Goal: Task Accomplishment & Management: Manage account settings

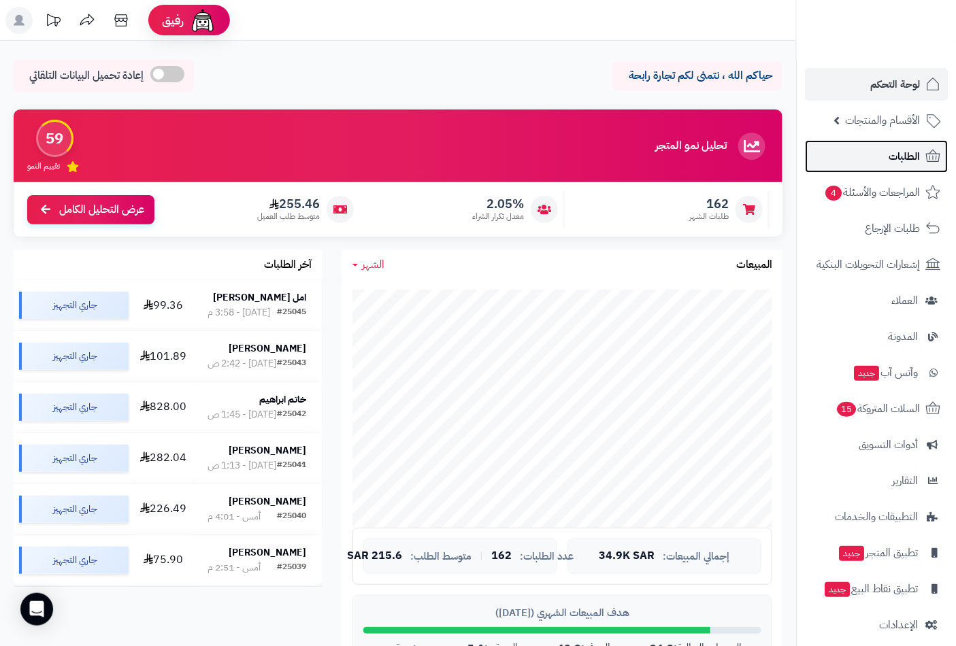
click at [749, 152] on span "الطلبات" at bounding box center [904, 156] width 31 height 19
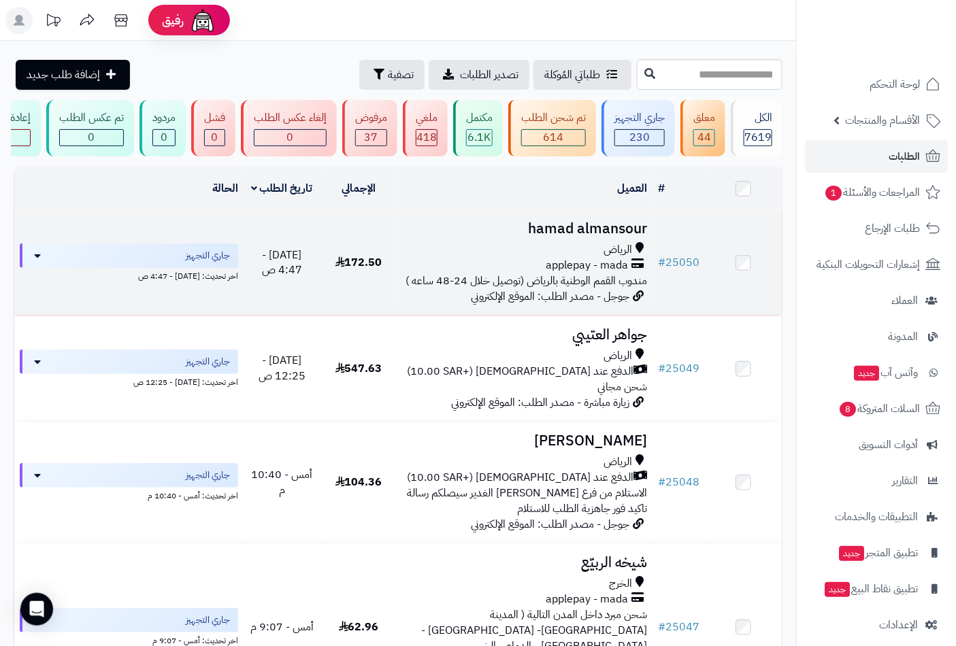
click at [594, 237] on h3 "hamad almansour" at bounding box center [525, 229] width 245 height 16
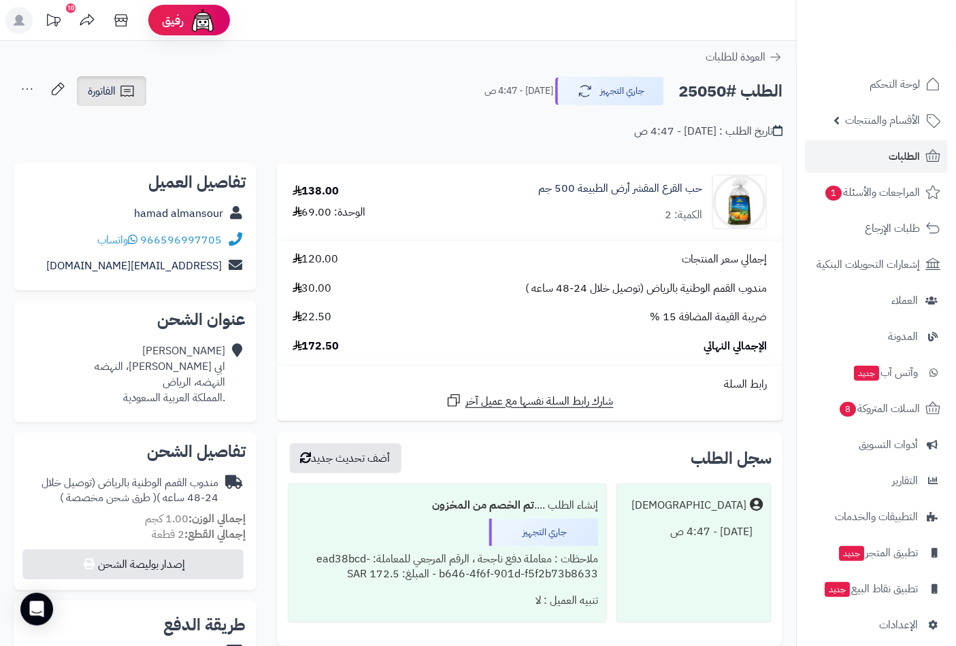
click at [117, 102] on link "الفاتورة" at bounding box center [111, 91] width 69 height 30
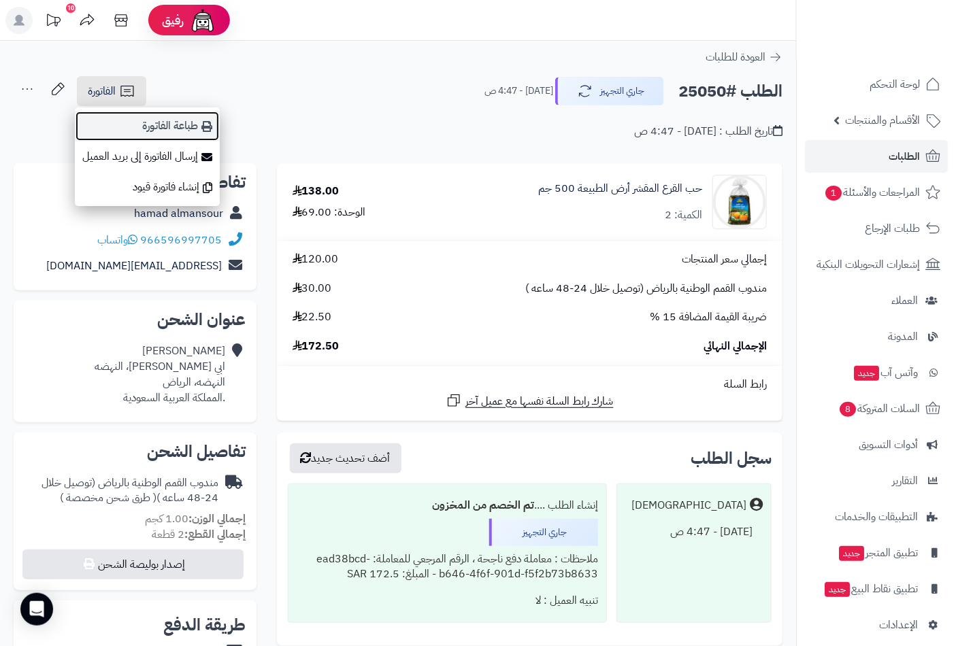
click at [178, 128] on link "طباعة الفاتورة" at bounding box center [147, 126] width 145 height 31
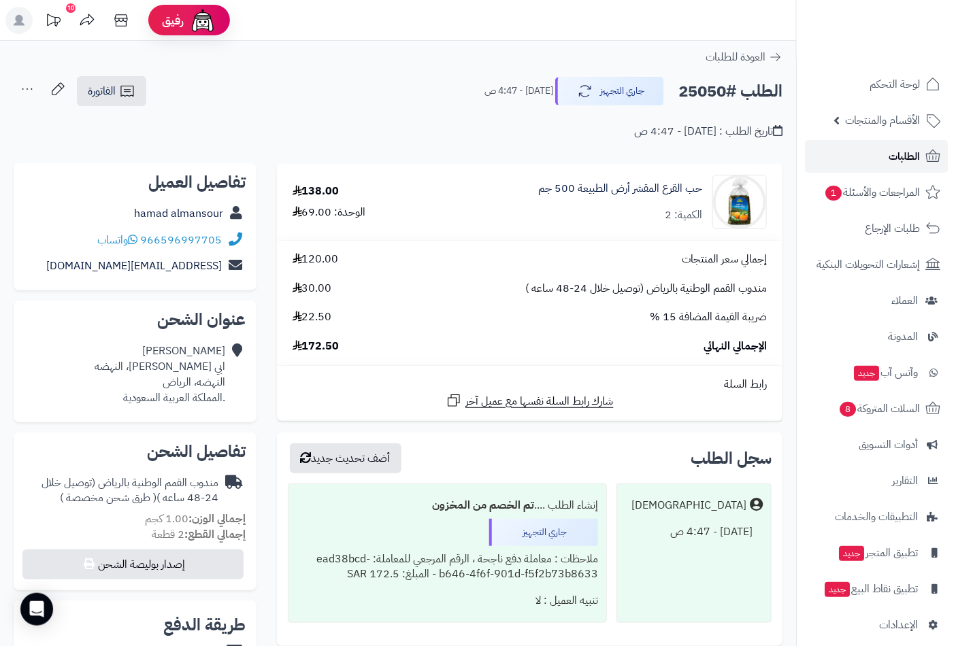
click at [912, 155] on span "الطلبات" at bounding box center [904, 156] width 31 height 19
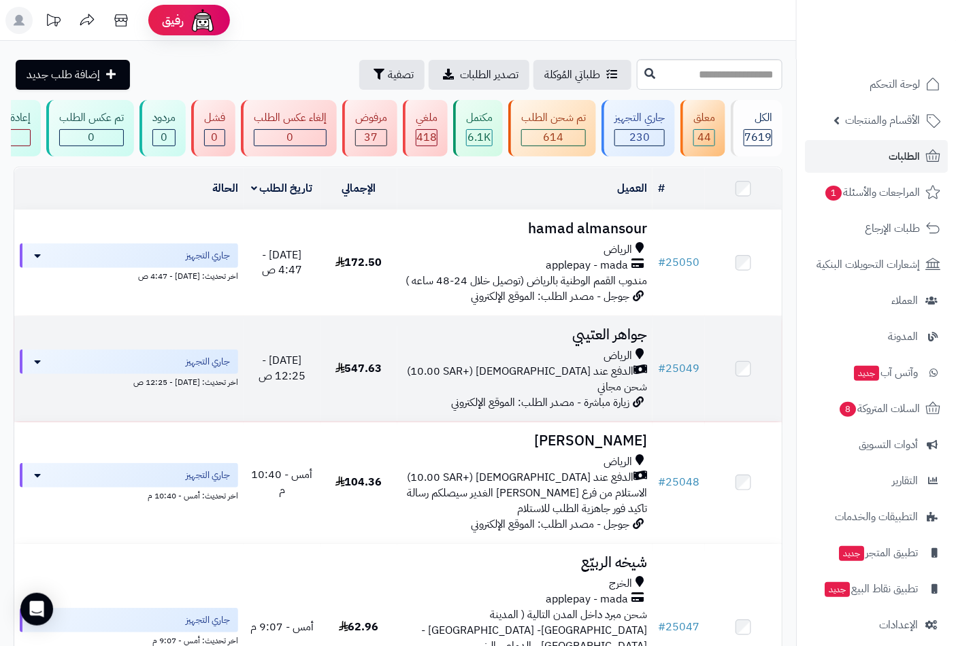
click at [611, 359] on span "الرياض" at bounding box center [618, 356] width 29 height 16
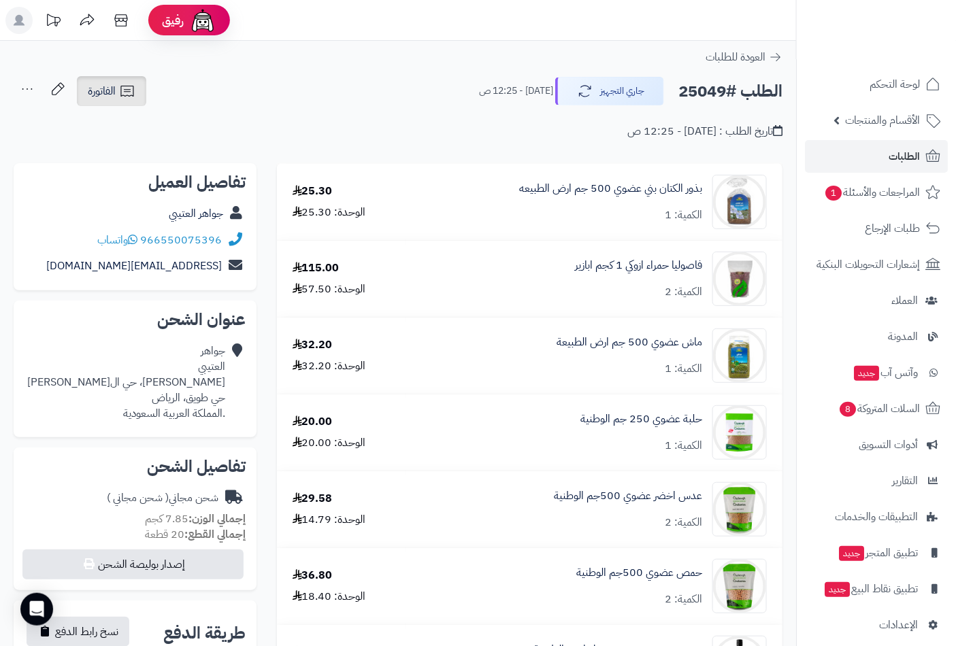
click at [116, 92] on link "الفاتورة" at bounding box center [111, 91] width 69 height 30
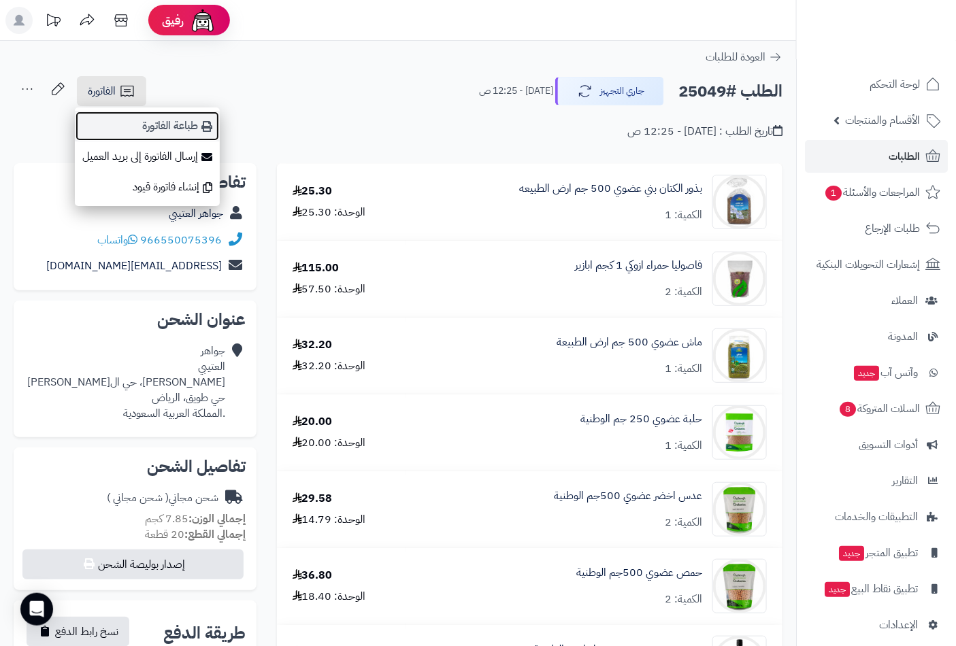
click at [175, 123] on link "طباعة الفاتورة" at bounding box center [147, 126] width 145 height 31
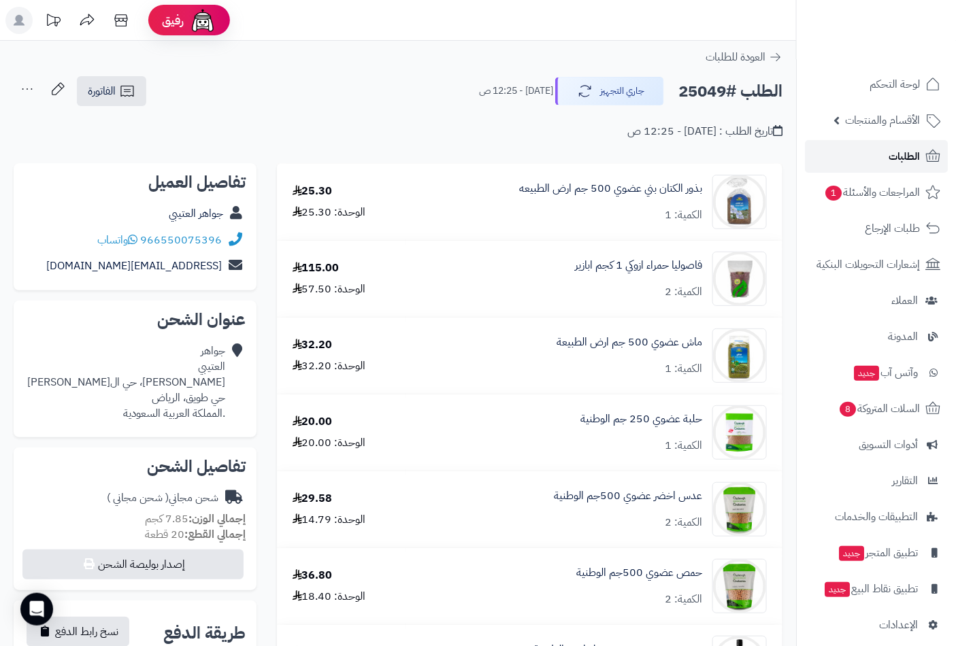
click at [905, 152] on span "الطلبات" at bounding box center [904, 156] width 31 height 19
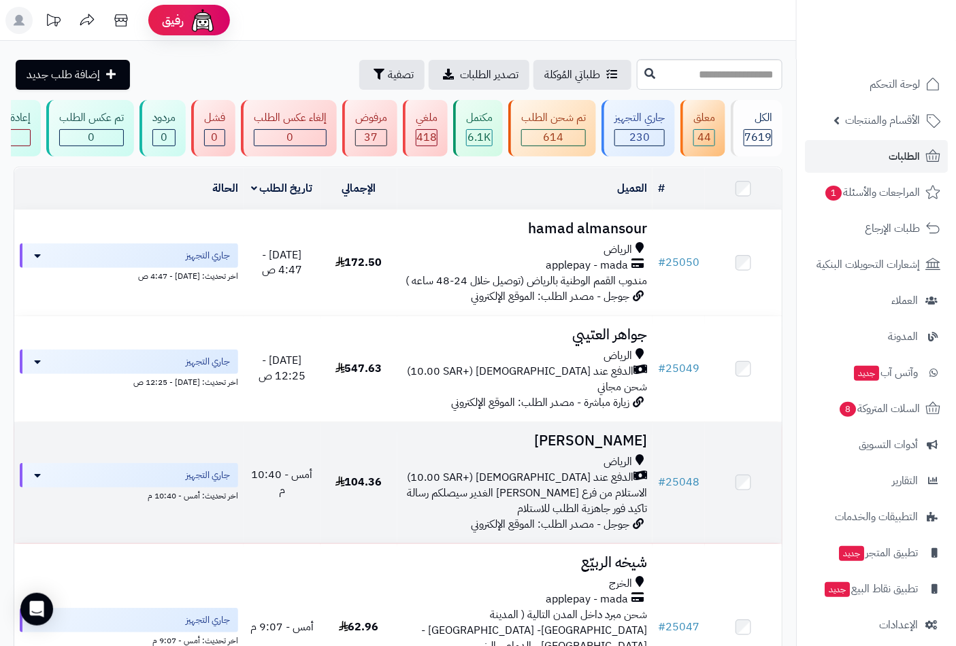
click at [617, 465] on span "الرياض" at bounding box center [618, 463] width 29 height 16
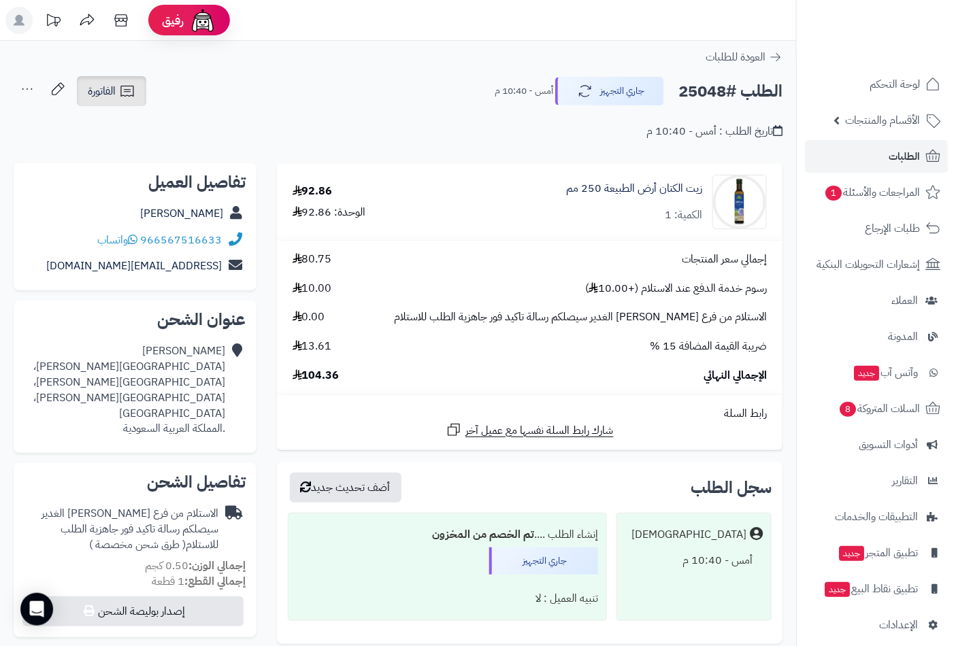
click at [104, 91] on span "الفاتورة" at bounding box center [102, 91] width 28 height 16
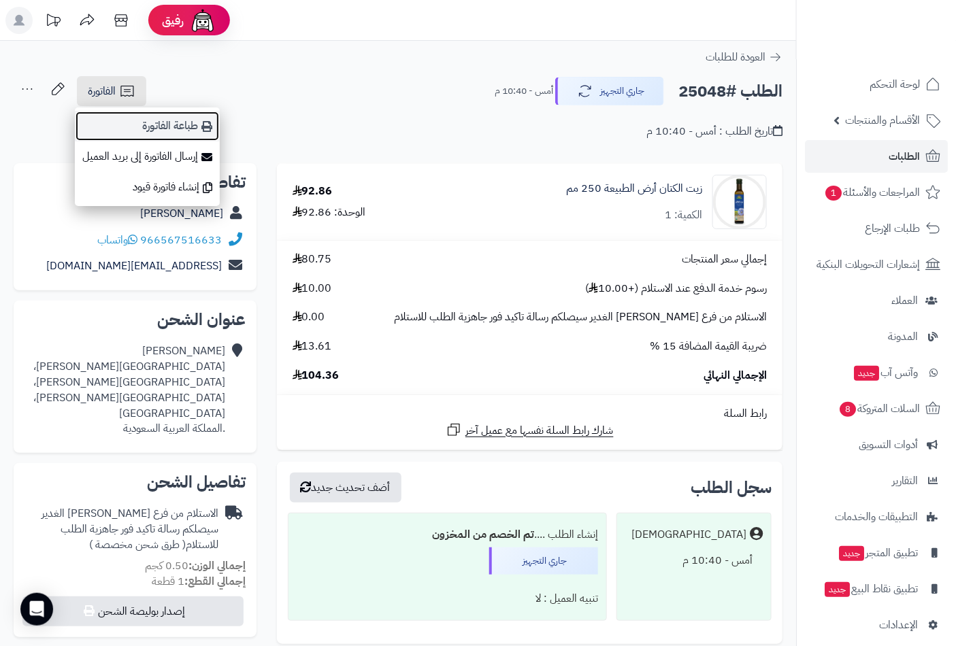
click at [161, 128] on link "طباعة الفاتورة" at bounding box center [147, 126] width 145 height 31
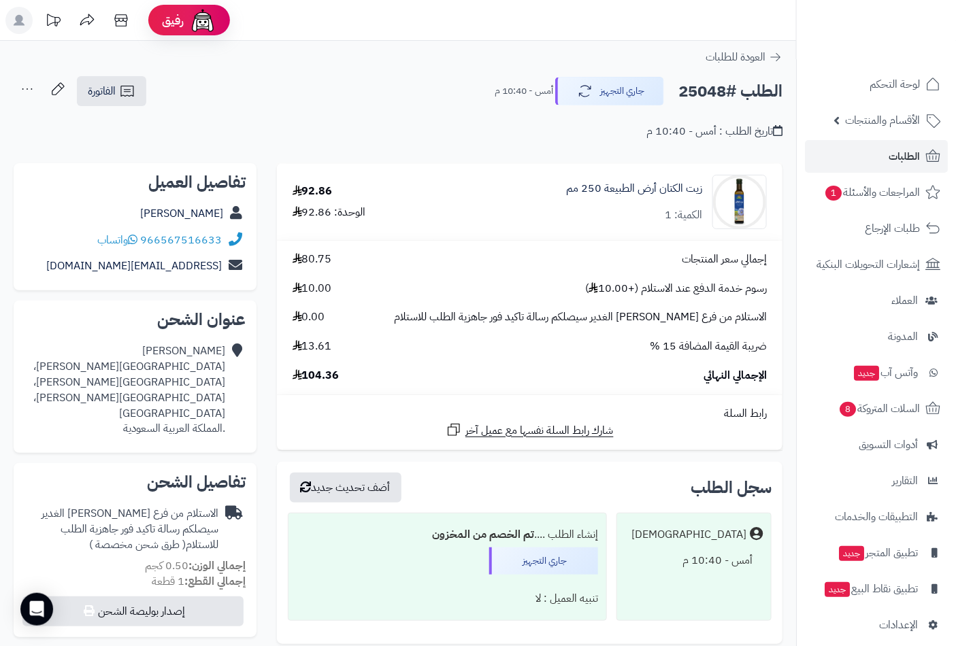
click at [916, 139] on ul "لوحة التحكم الأقسام والمنتجات المنتجات الأقسام الماركات مواصفات المنتجات مواصفا…" at bounding box center [876, 355] width 159 height 574
click at [909, 148] on span "الطلبات" at bounding box center [904, 156] width 31 height 19
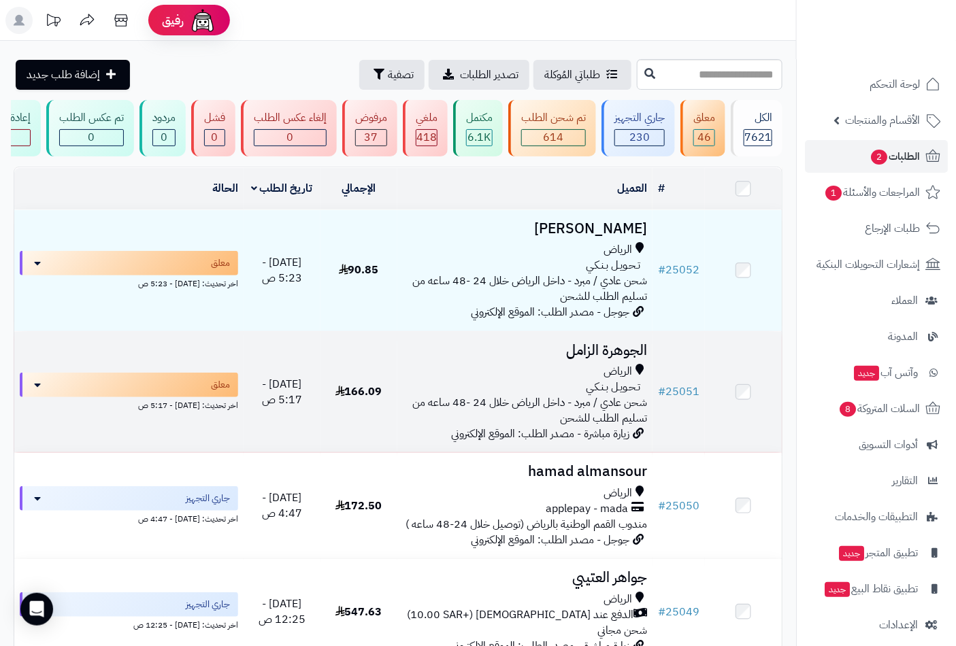
click at [608, 359] on h3 "الجوهرة الزامل" at bounding box center [525, 351] width 245 height 16
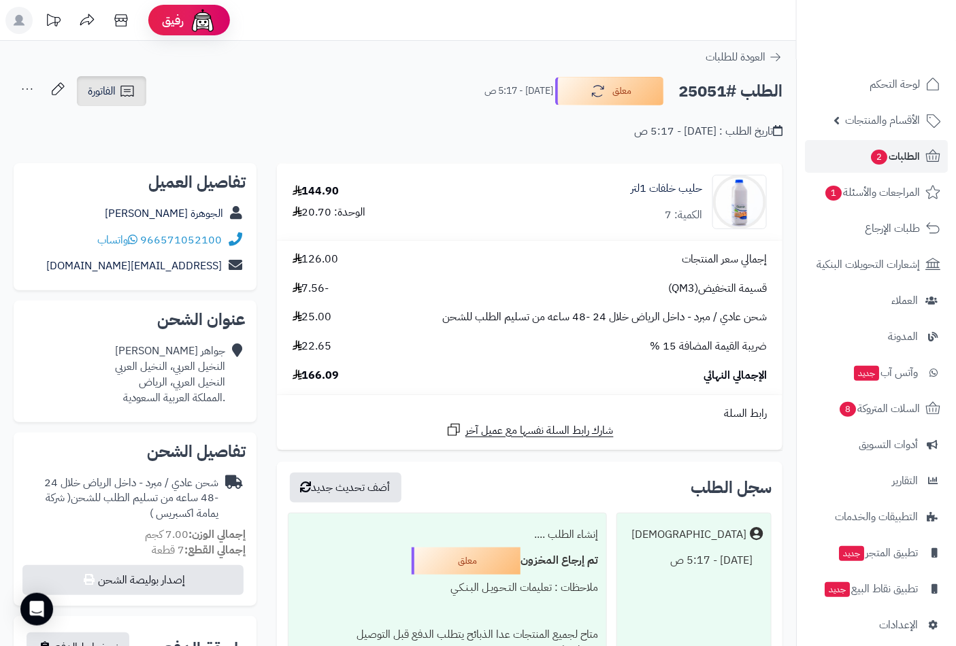
click at [110, 93] on span "الفاتورة" at bounding box center [102, 91] width 28 height 16
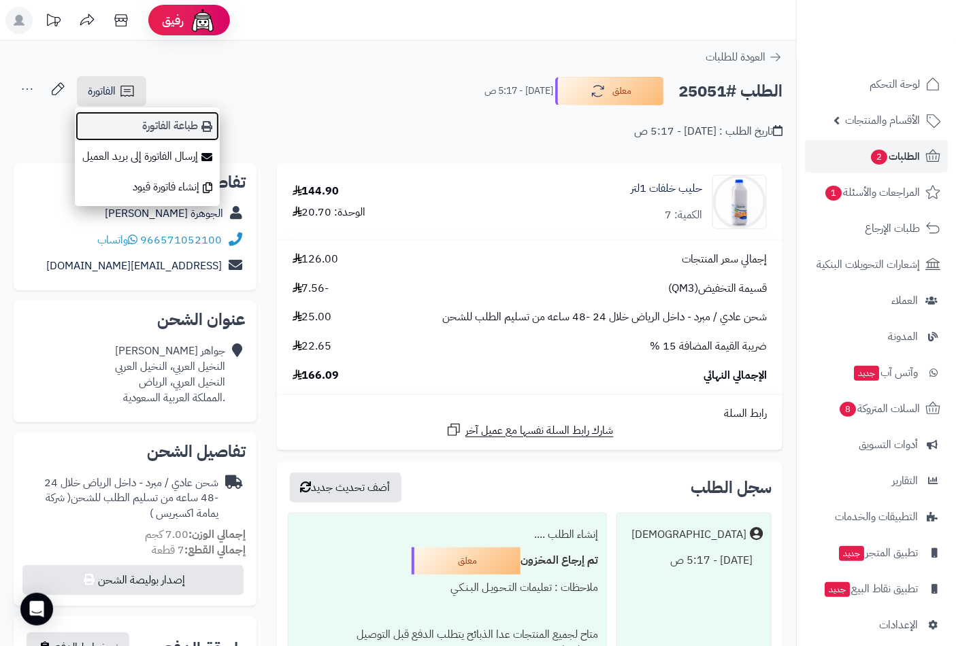
click at [184, 123] on link "طباعة الفاتورة" at bounding box center [147, 126] width 145 height 31
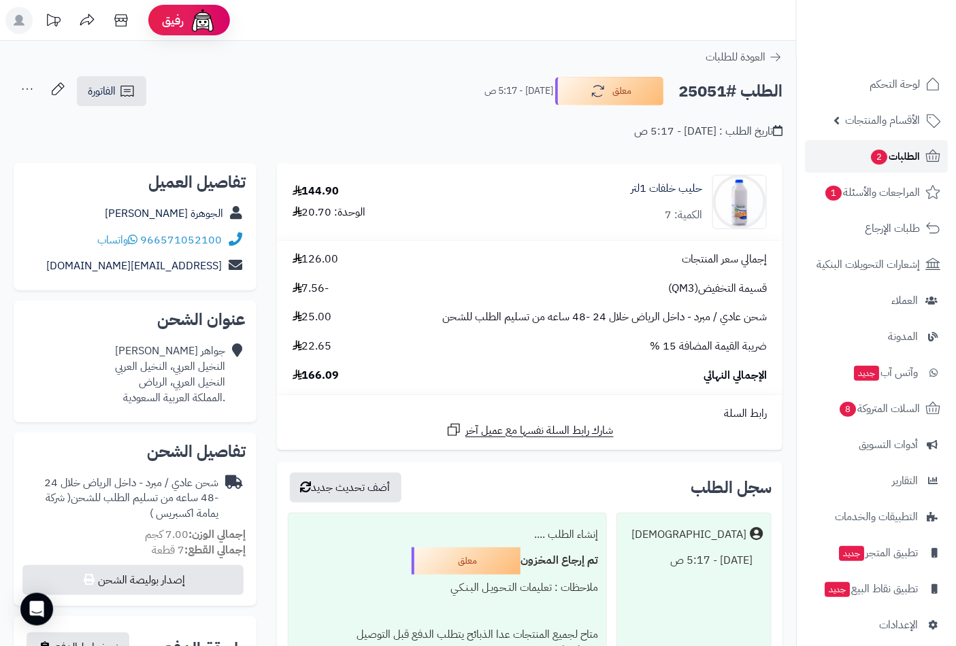
click at [902, 154] on span "الطلبات 2" at bounding box center [895, 156] width 50 height 19
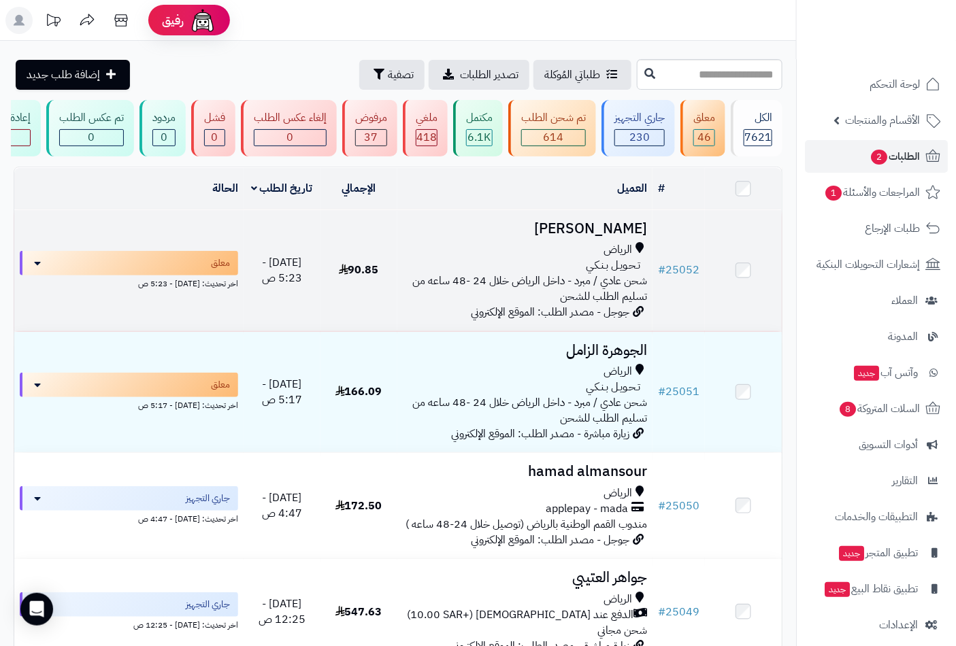
click at [623, 237] on h3 "[PERSON_NAME]" at bounding box center [525, 229] width 245 height 16
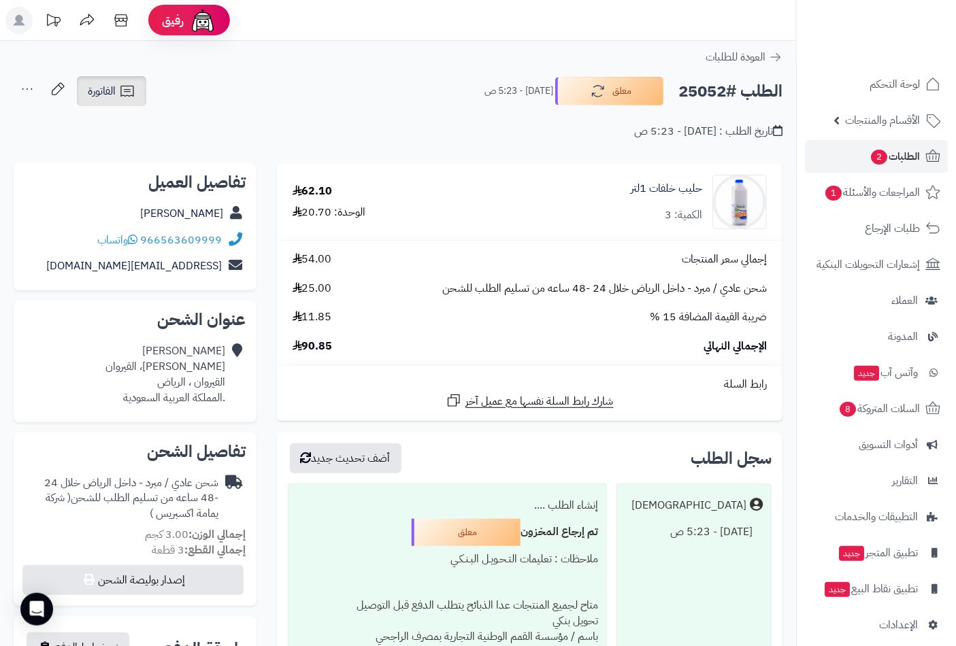
click at [116, 94] on link "الفاتورة" at bounding box center [111, 91] width 69 height 30
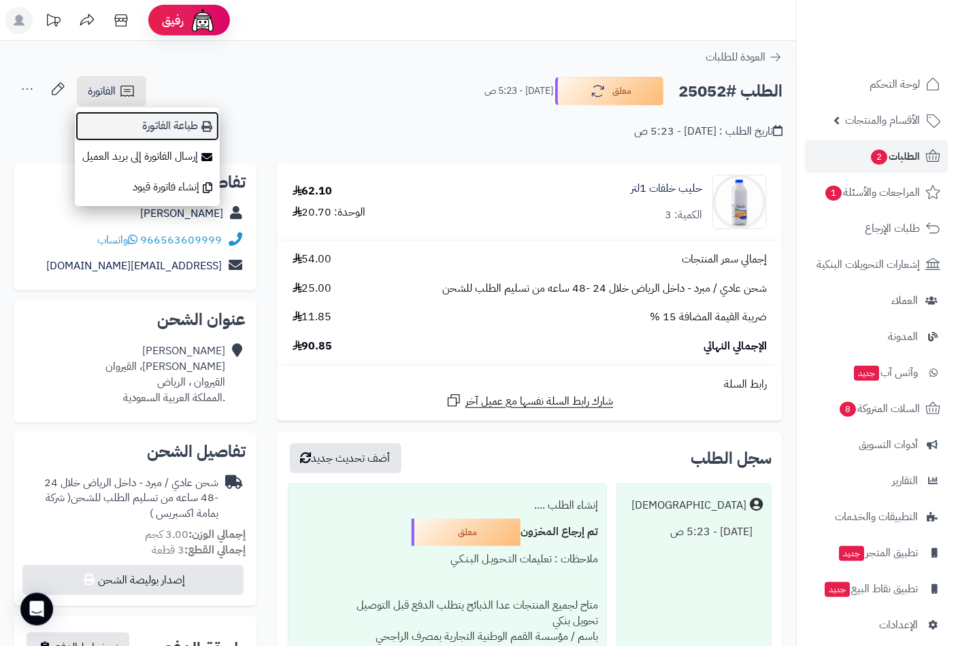
click at [176, 125] on link "طباعة الفاتورة" at bounding box center [147, 126] width 145 height 31
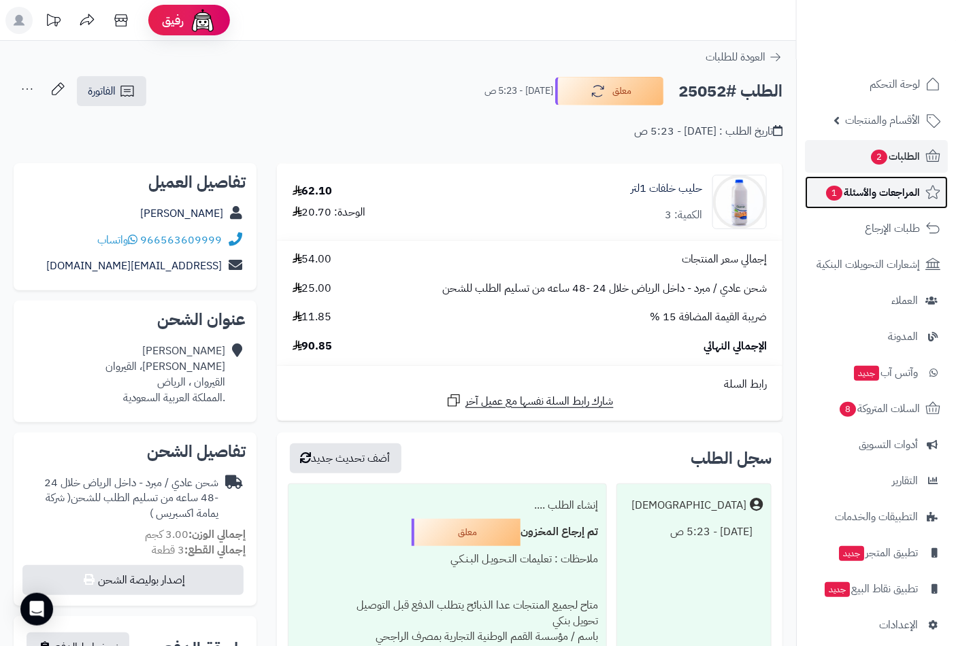
click at [876, 193] on span "المراجعات والأسئلة 1" at bounding box center [872, 192] width 95 height 19
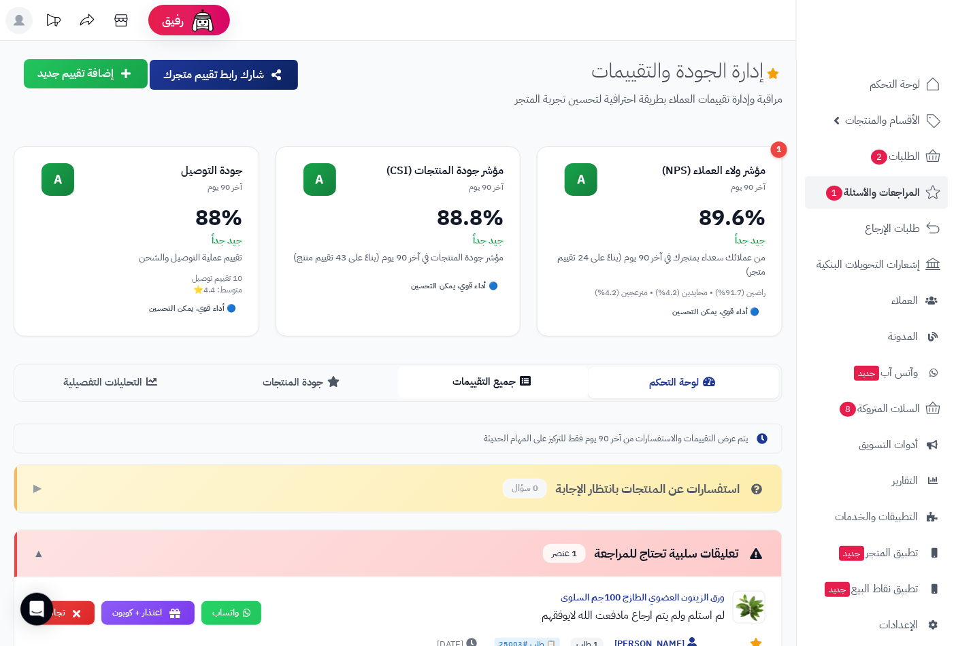
click at [470, 380] on button "جميع التقييمات" at bounding box center [493, 382] width 191 height 31
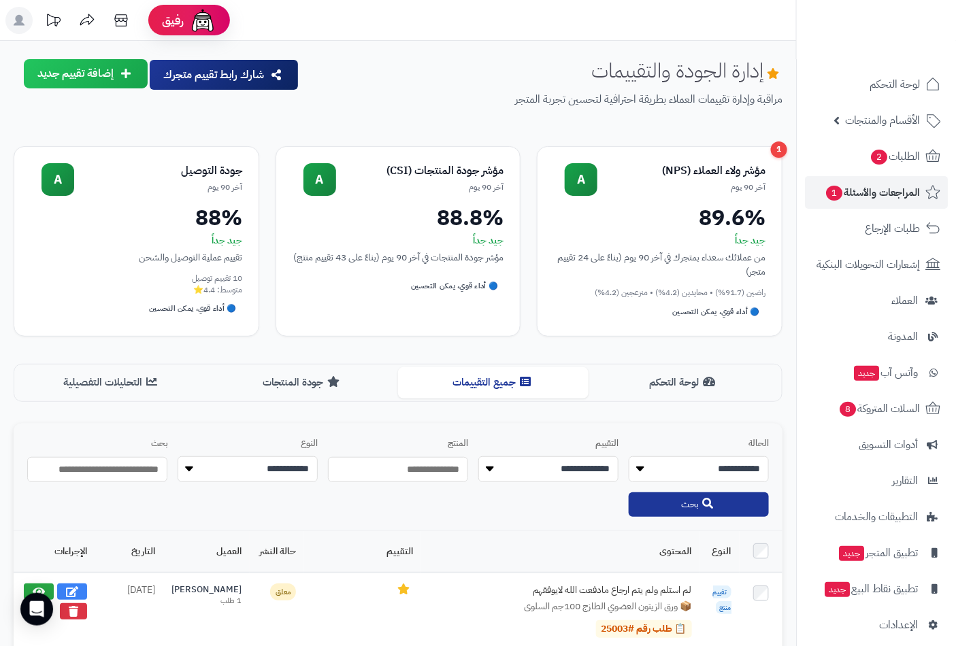
click at [881, 427] on ul "لوحة التحكم الأقسام والمنتجات المنتجات الأقسام الماركات مواصفات المنتجات مواصفا…" at bounding box center [876, 355] width 159 height 574
click at [878, 416] on span "السلات المتروكة 8" at bounding box center [879, 408] width 82 height 19
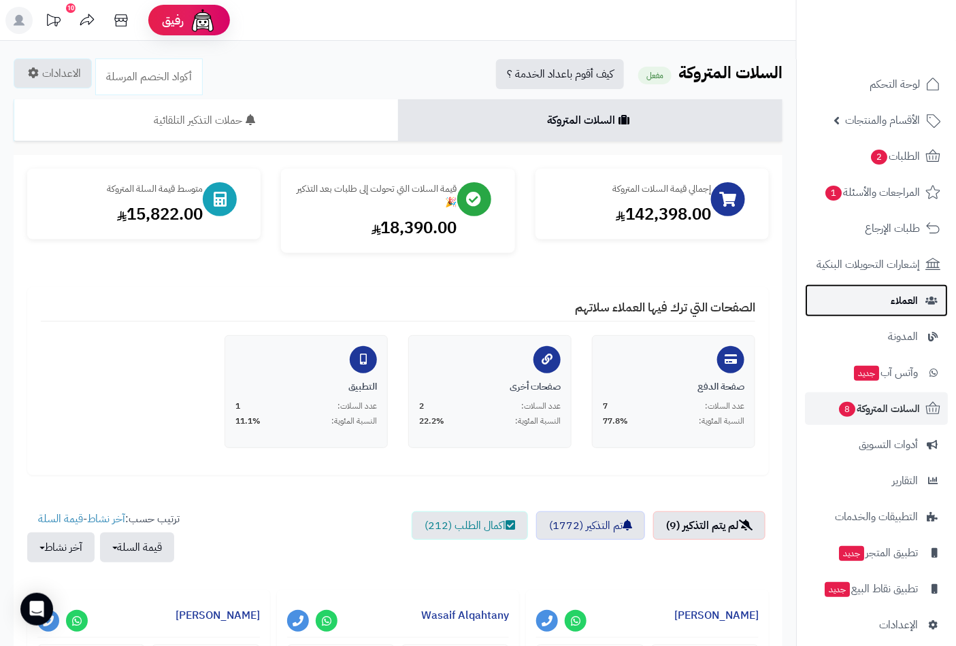
click at [946, 284] on link "العملاء" at bounding box center [876, 300] width 143 height 33
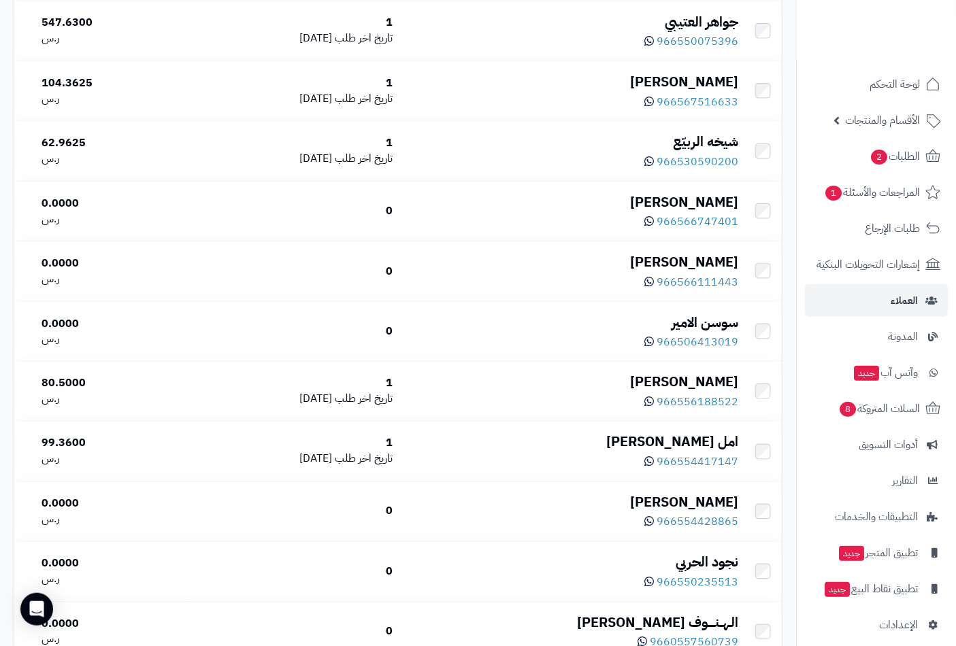
scroll to position [565, 0]
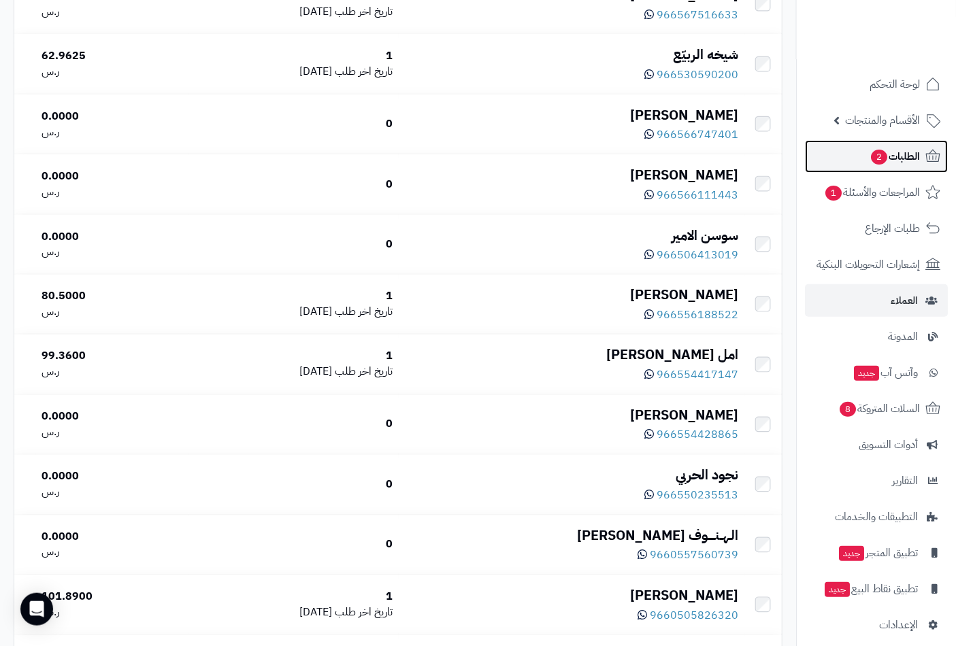
click at [906, 151] on span "الطلبات 2" at bounding box center [895, 156] width 50 height 19
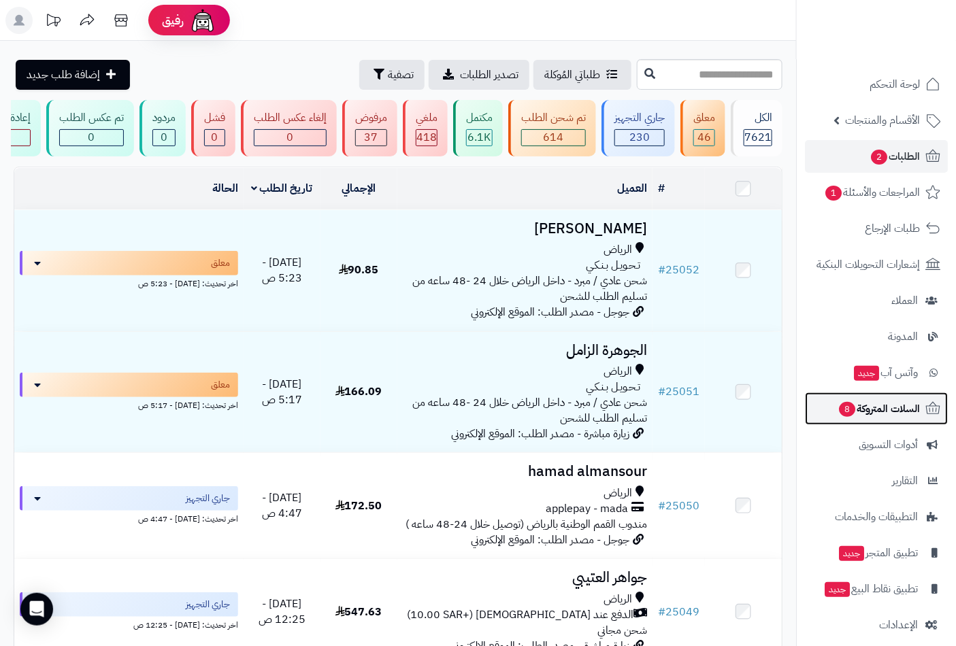
click at [878, 408] on span "السلات المتروكة 8" at bounding box center [879, 408] width 82 height 19
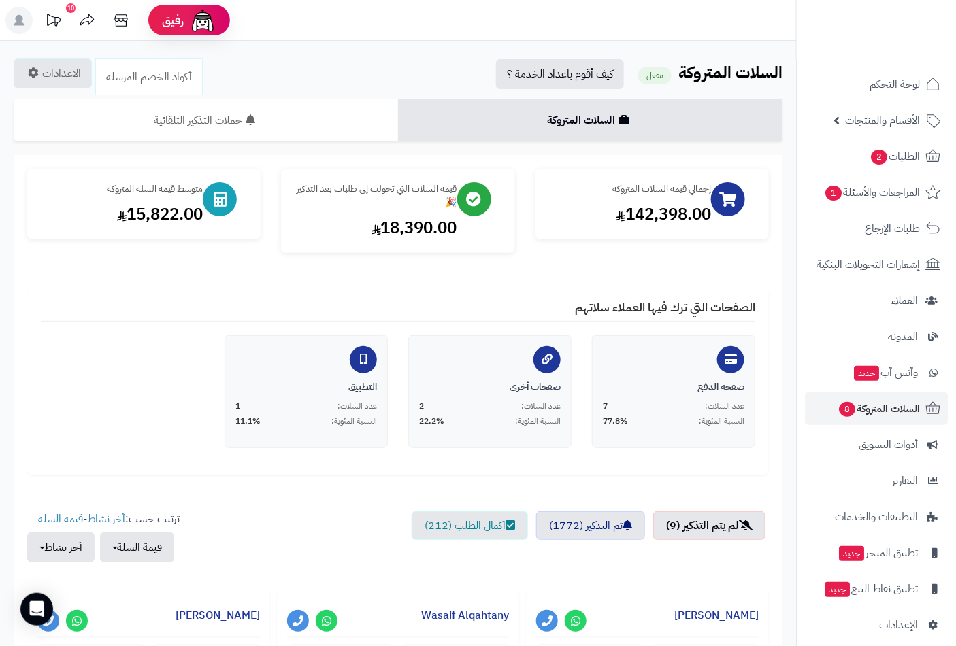
scroll to position [565, 0]
